Goal: Find specific page/section: Find specific page/section

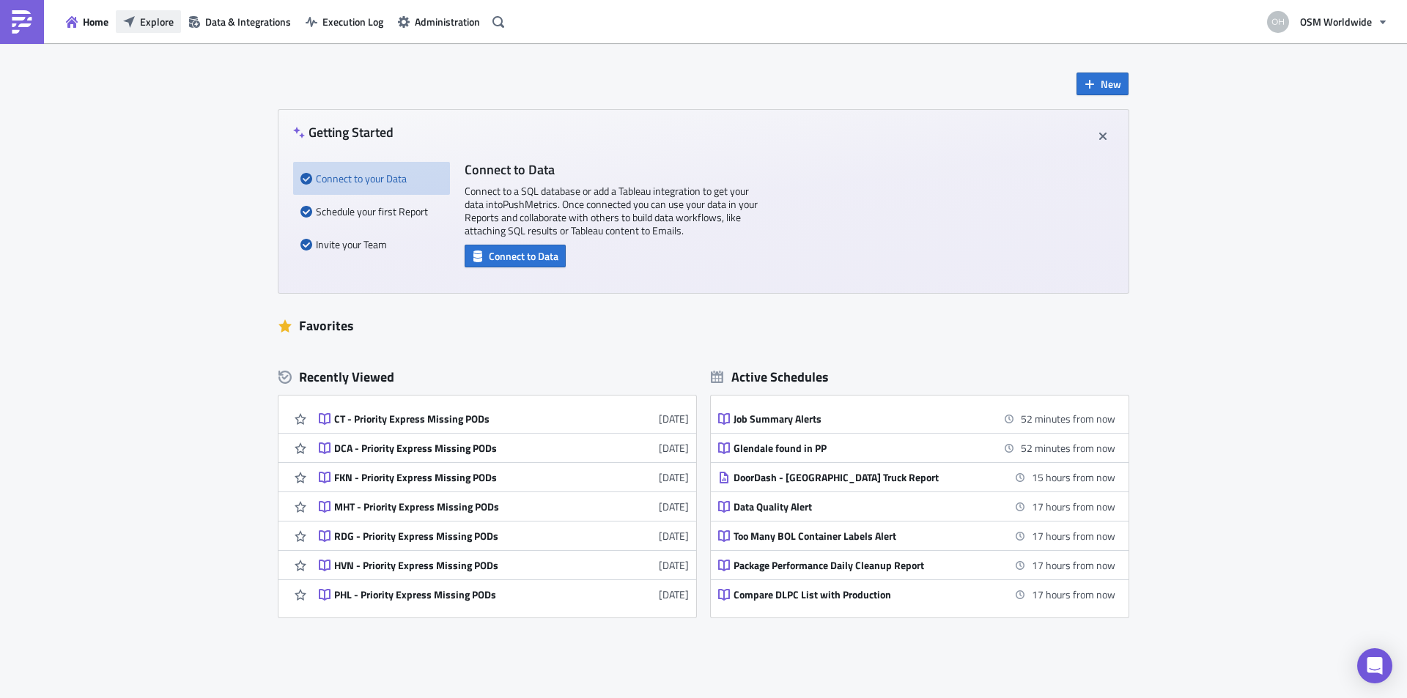
click at [152, 13] on button "Explore" at bounding box center [148, 21] width 65 height 23
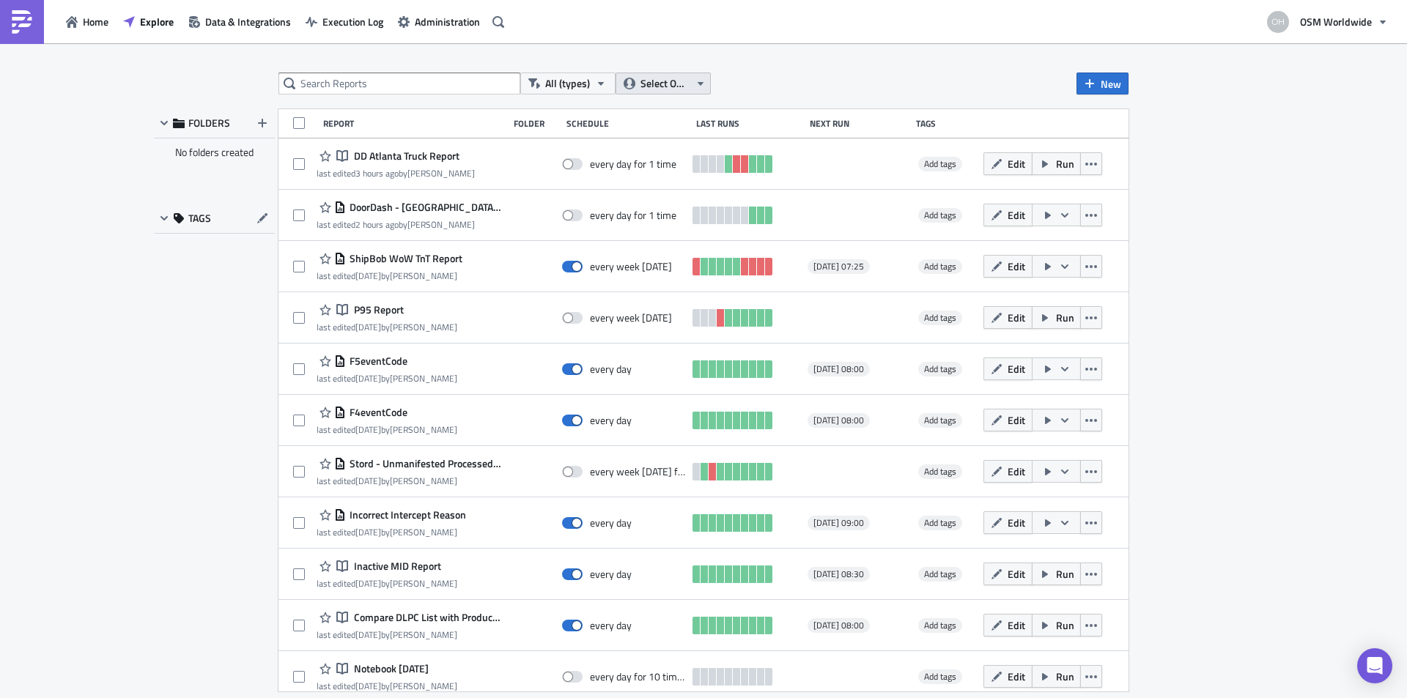
click at [694, 84] on icon "button" at bounding box center [700, 84] width 12 height 12
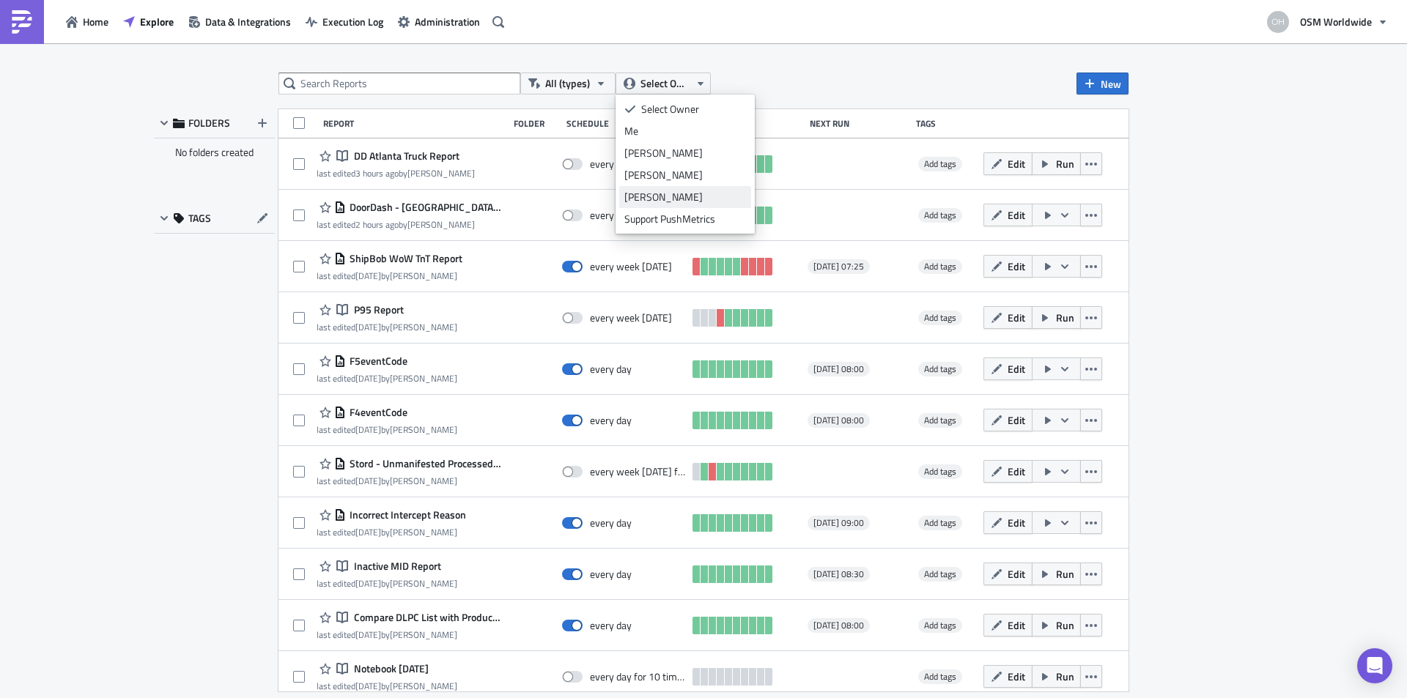
click at [689, 204] on link "[PERSON_NAME]" at bounding box center [685, 197] width 132 height 22
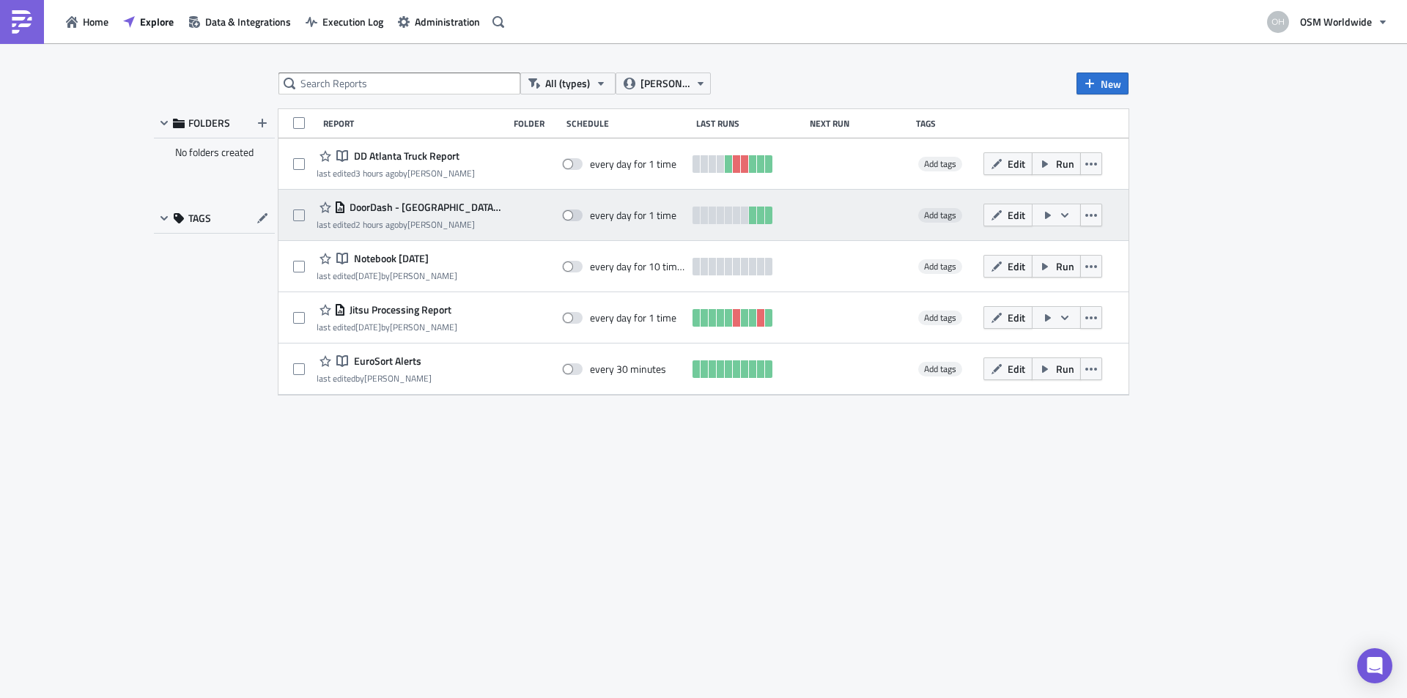
click at [421, 208] on span "DoorDash - [GEOGRAPHIC_DATA] Truck Report" at bounding box center [423, 207] width 155 height 13
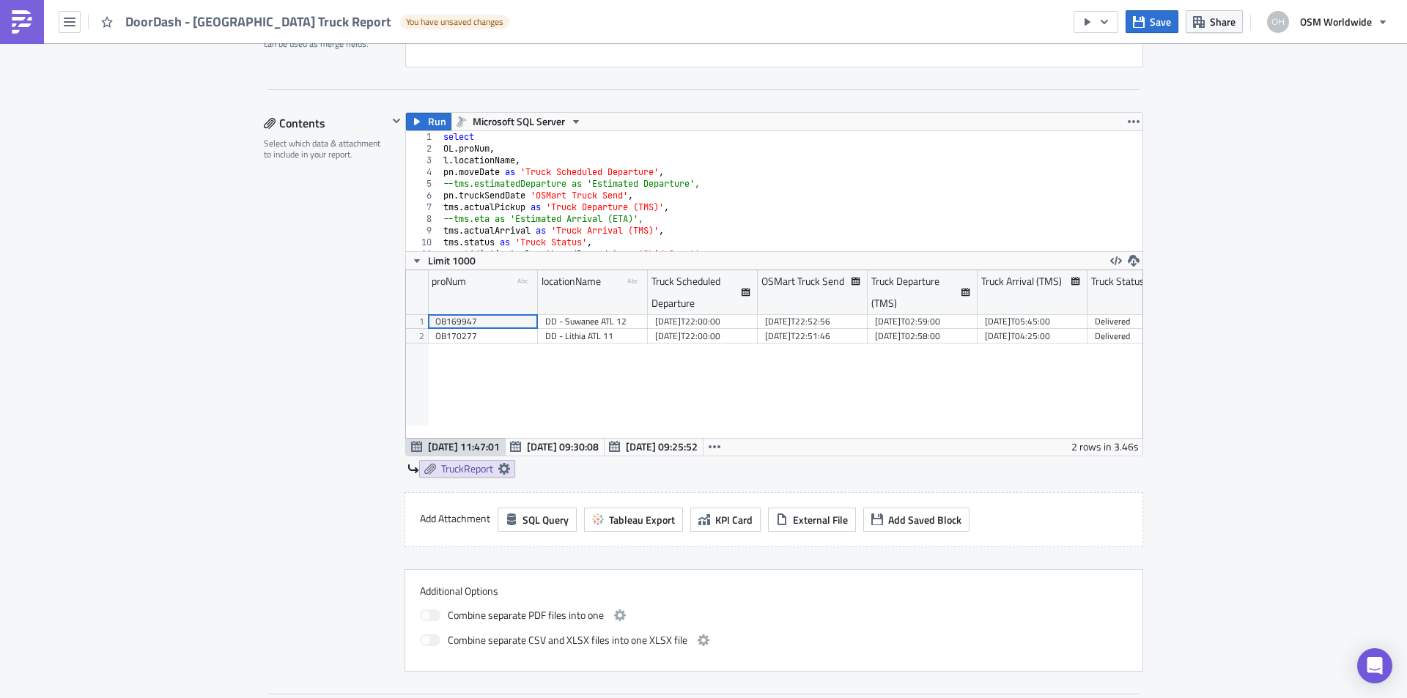
scroll to position [586, 0]
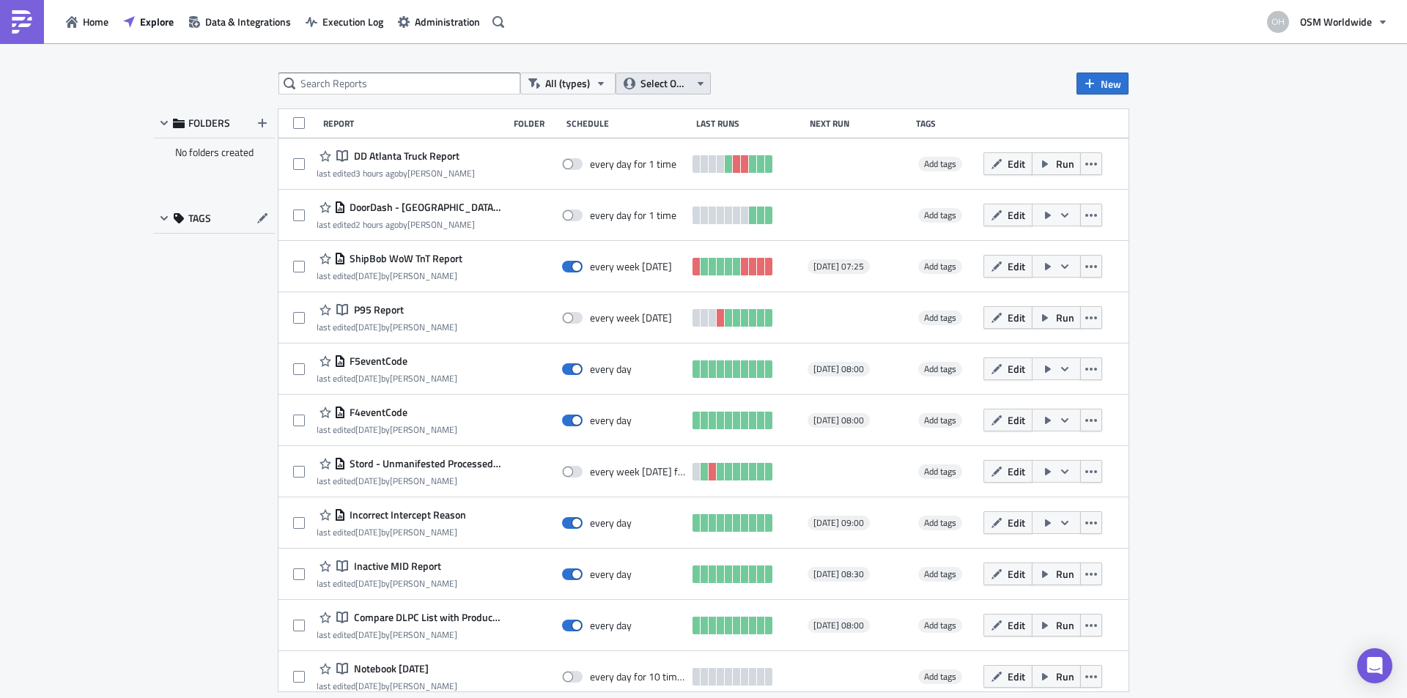
click at [653, 84] on span "Select Owner" at bounding box center [664, 83] width 49 height 16
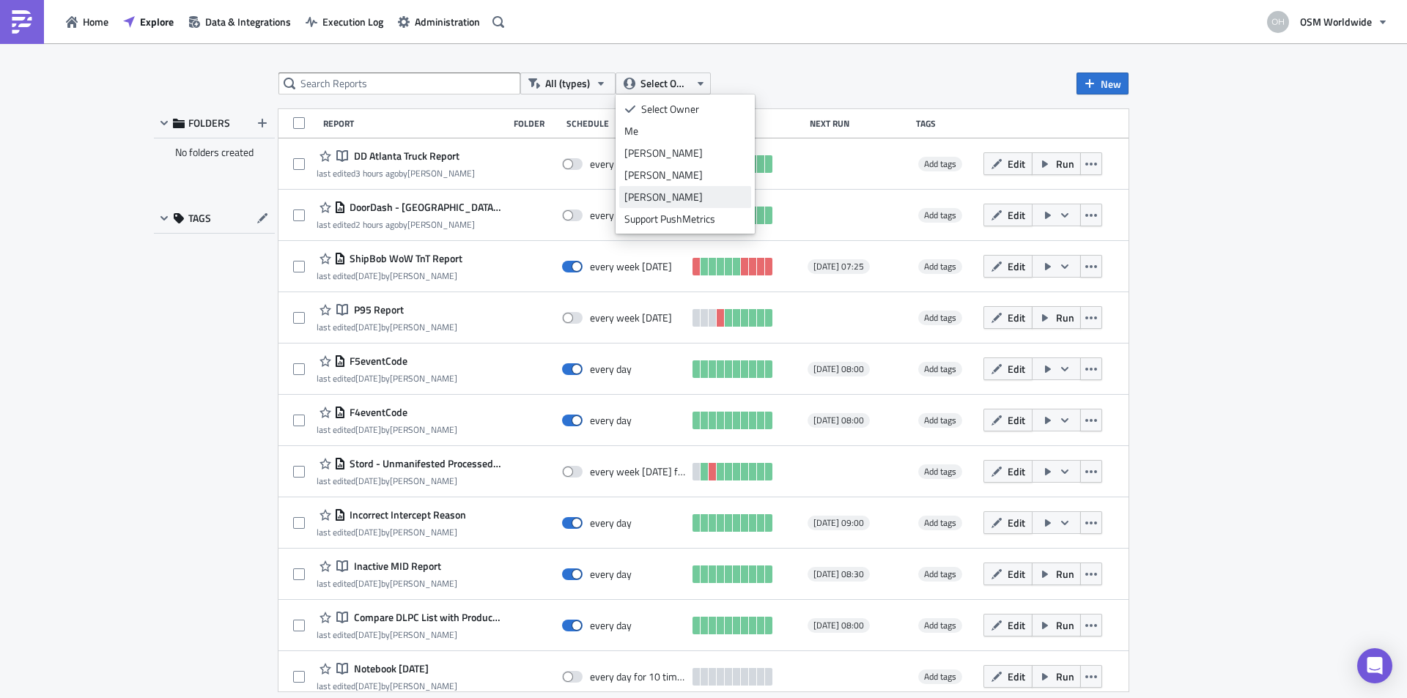
click at [640, 189] on link "[PERSON_NAME]" at bounding box center [685, 197] width 132 height 22
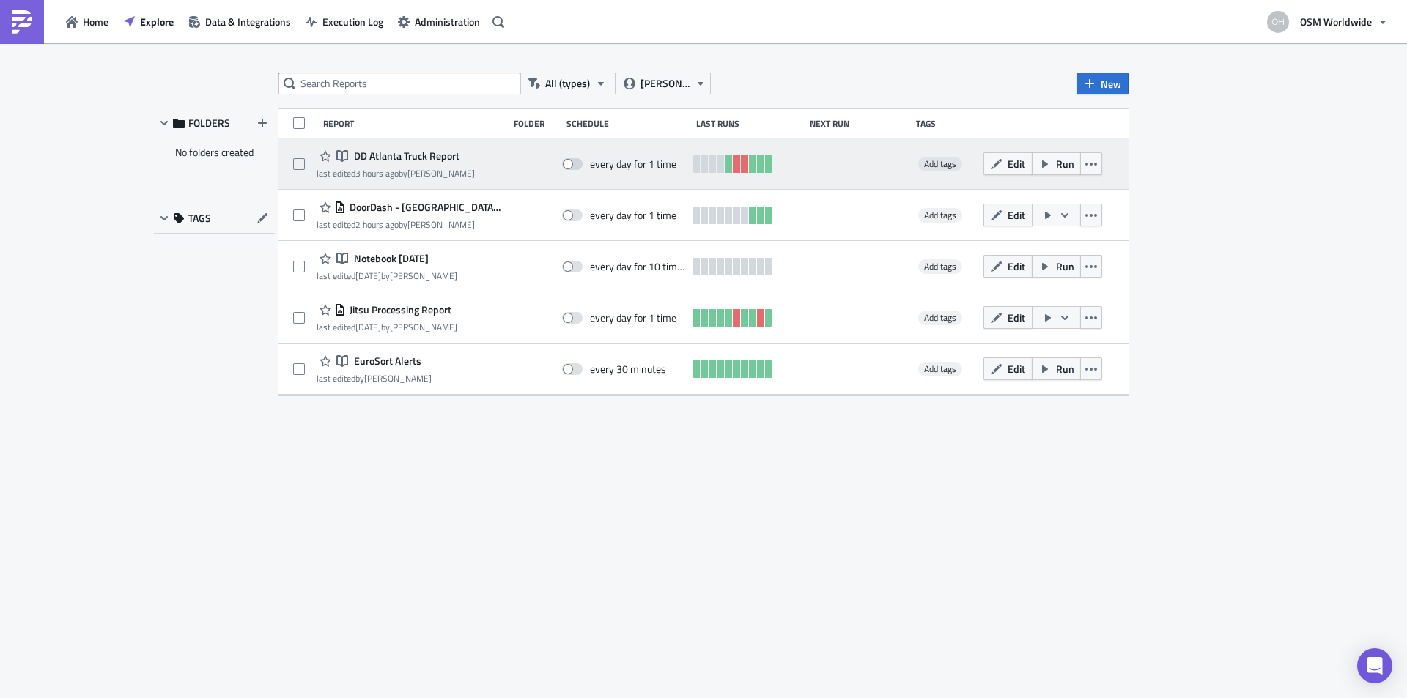
click at [432, 156] on span "DD Atlanta Truck Report" at bounding box center [404, 155] width 109 height 13
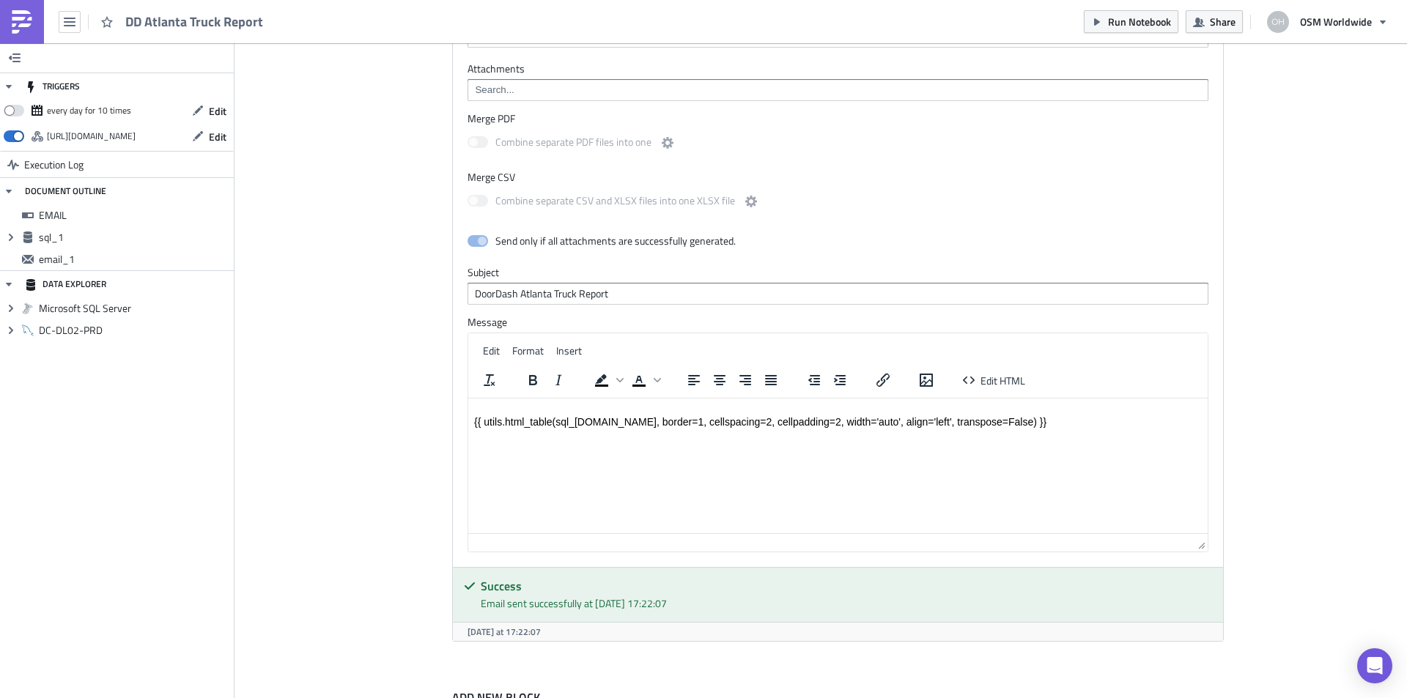
scroll to position [946, 0]
